Goal: Check status

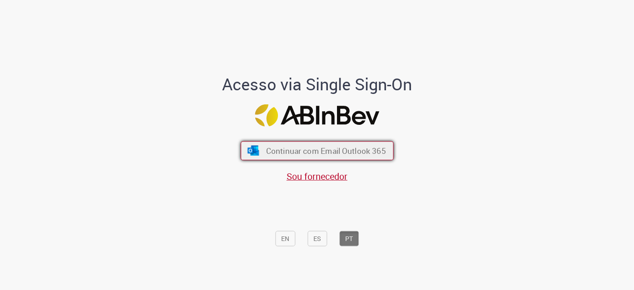
click at [308, 143] on button "Continuar com Email Outlook 365" at bounding box center [317, 151] width 153 height 19
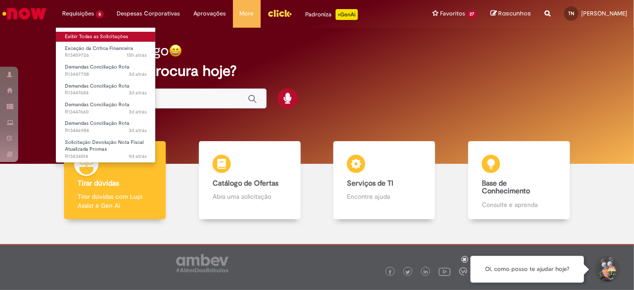
click at [90, 34] on link "Exibir Todas as Solicitações" at bounding box center [106, 37] width 100 height 10
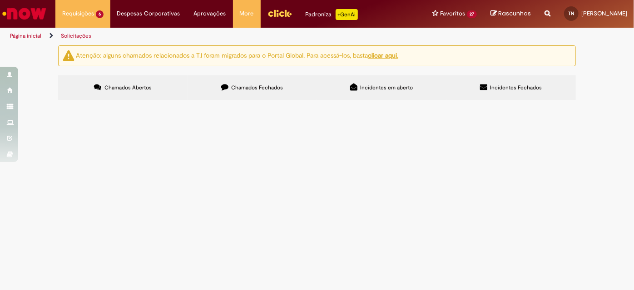
click at [0, 0] on span "CDD JPA: 67924, 66894, 64815, 63390, 57553." at bounding box center [0, 0] width 0 height 0
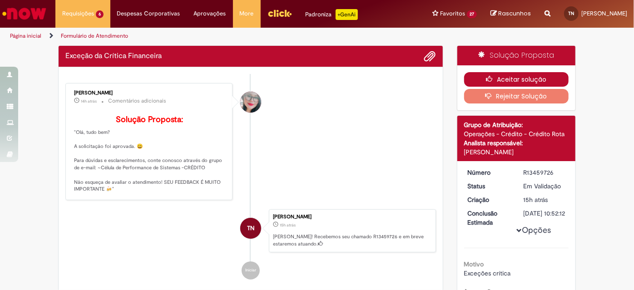
click at [548, 83] on button "Aceitar solução" at bounding box center [516, 79] width 105 height 15
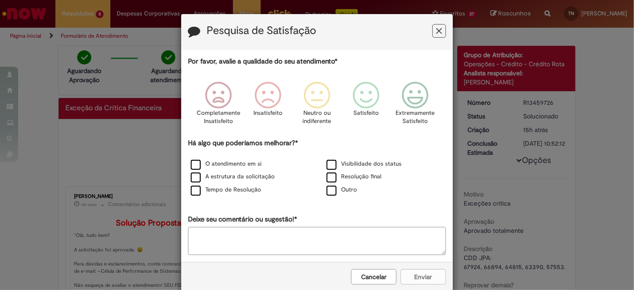
click at [440, 34] on button "Feedback" at bounding box center [439, 31] width 14 height 14
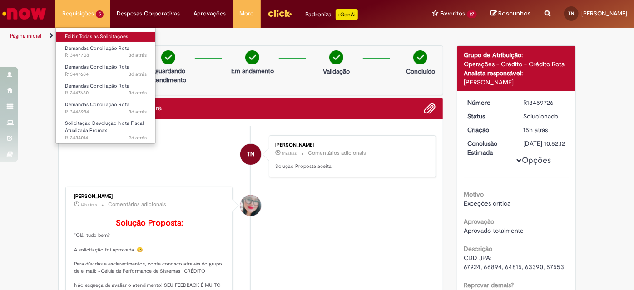
click at [99, 37] on link "Exibir Todas as Solicitações" at bounding box center [106, 37] width 100 height 10
